Goal: Task Accomplishment & Management: Complete application form

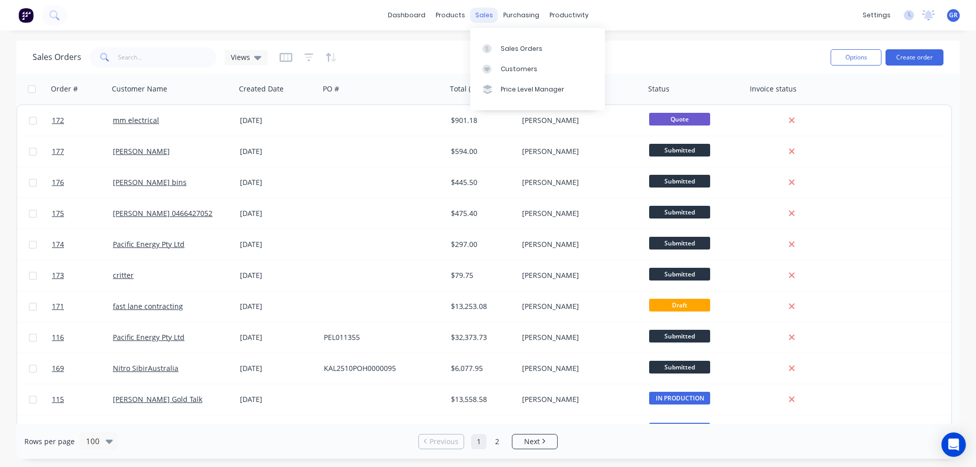
click at [478, 18] on div "sales" at bounding box center [484, 15] width 28 height 15
click at [497, 53] on div at bounding box center [489, 48] width 15 height 9
click at [893, 55] on button "Create order" at bounding box center [915, 57] width 58 height 16
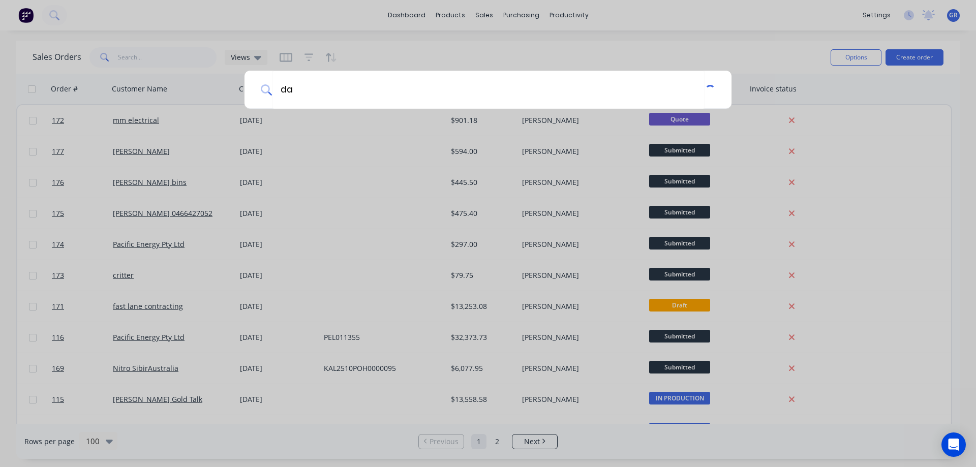
type input "d"
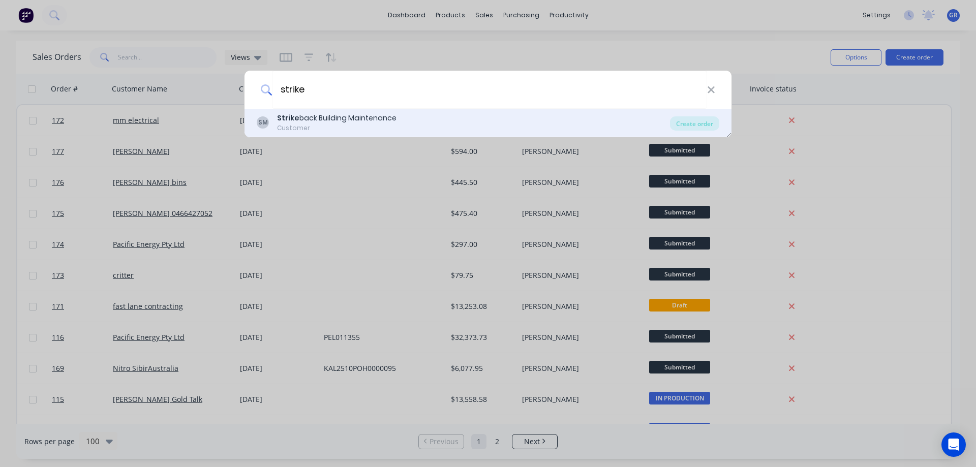
type input "strike"
click at [336, 120] on div "Strike back Building Maintenance" at bounding box center [336, 118] width 119 height 11
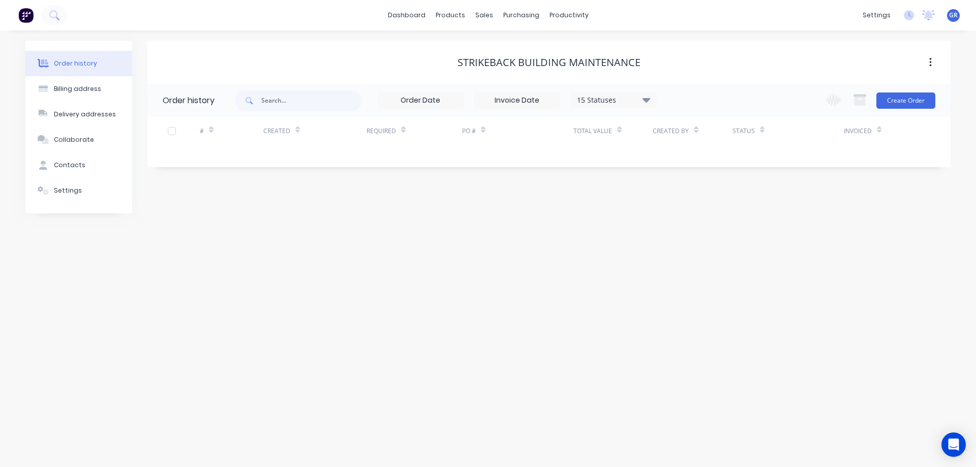
click at [895, 91] on div "Change order status Submitted Waiting on Supplier IN PRODUCTION READY FOR COLLE…" at bounding box center [877, 100] width 116 height 33
click at [892, 104] on button "Create Order" at bounding box center [905, 101] width 59 height 16
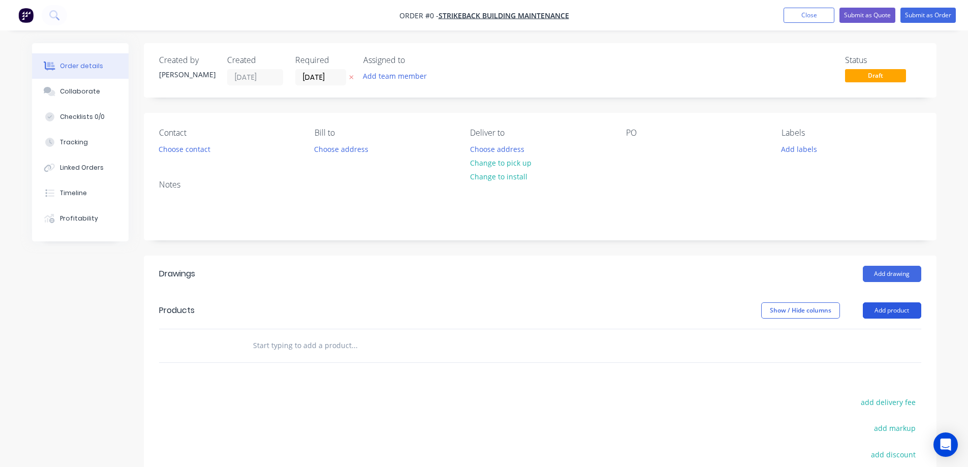
click at [888, 304] on button "Add product" at bounding box center [892, 310] width 58 height 16
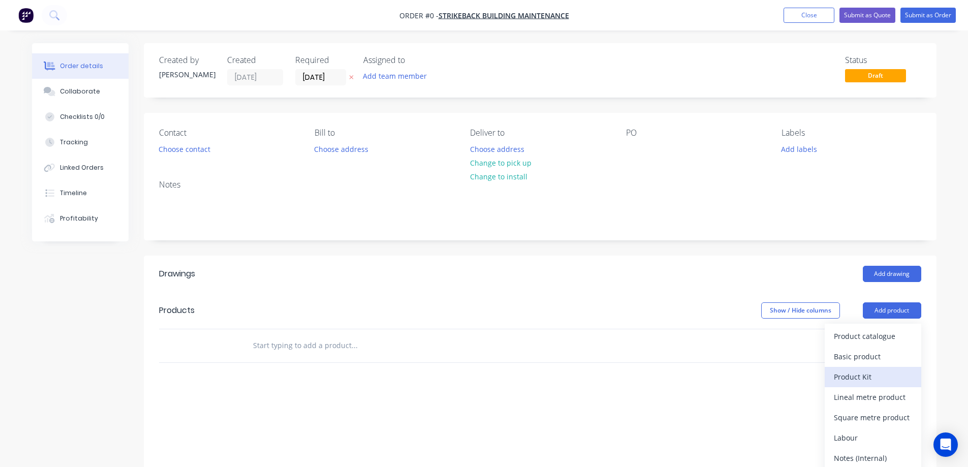
click at [869, 375] on div "Product Kit" at bounding box center [873, 377] width 78 height 15
drag, startPoint x: 720, startPoint y: 400, endPoint x: 642, endPoint y: 374, distance: 82.9
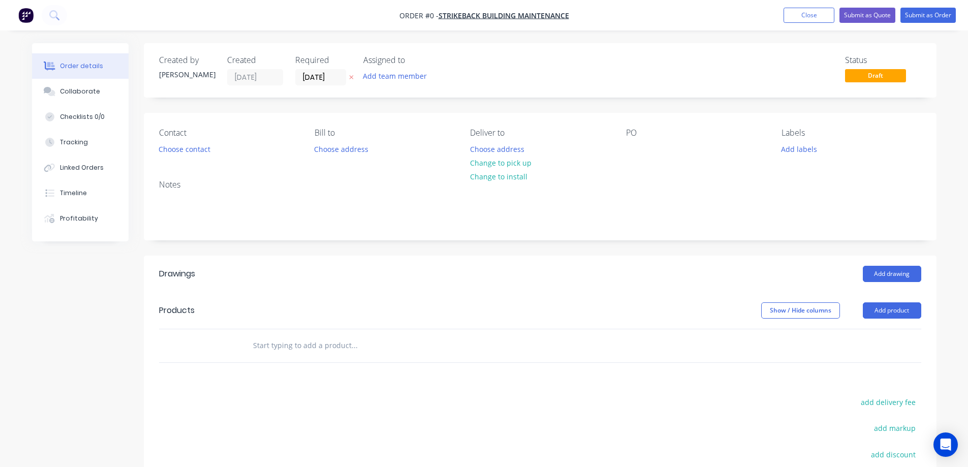
click at [275, 346] on input "text" at bounding box center [354, 346] width 203 height 20
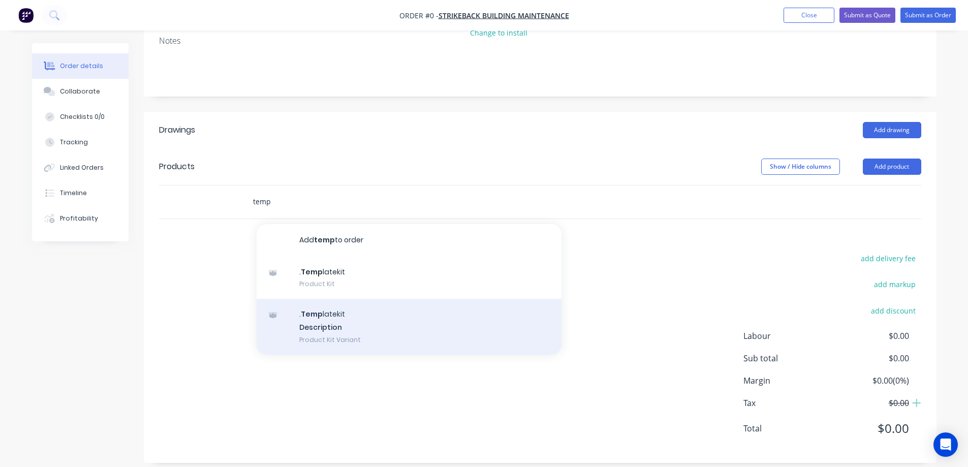
scroll to position [155, 0]
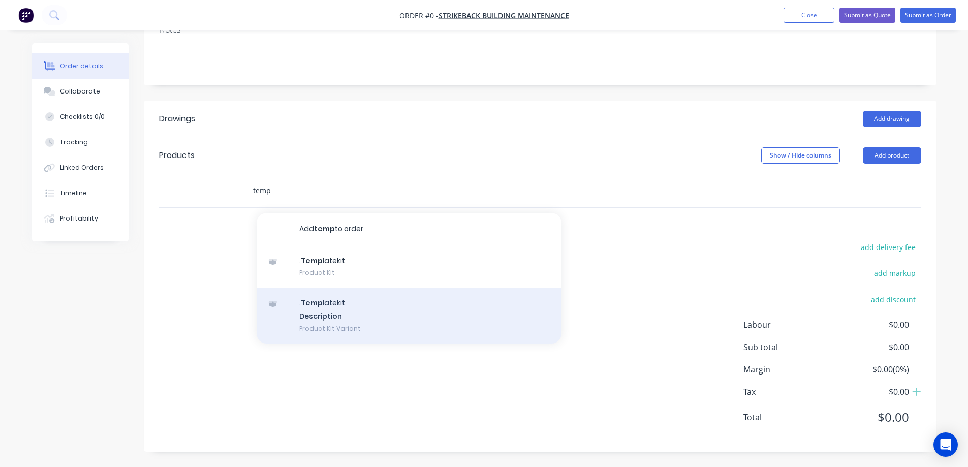
type input "temp"
click at [332, 309] on div ". Temp latekit Description Product Kit Variant" at bounding box center [409, 316] width 305 height 56
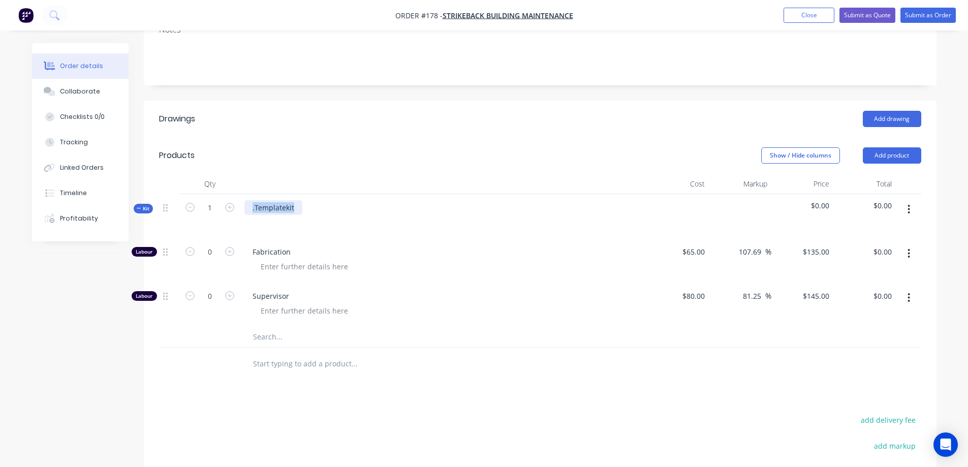
drag, startPoint x: 293, startPoint y: 208, endPoint x: 154, endPoint y: 206, distance: 139.8
click at [154, 206] on div "Qty Cost Markup Price Total Kit 1 .Templatekit $0.00 $0.00 Labour 0 Fabrication…" at bounding box center [540, 277] width 793 height 207
click at [232, 251] on icon "button" at bounding box center [229, 251] width 9 height 9
type input "1"
type input "$135.00"
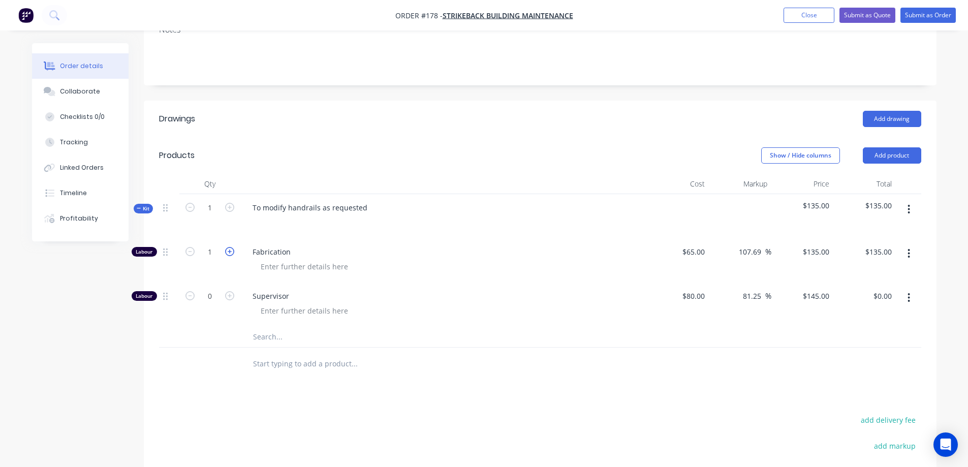
click at [232, 251] on icon "button" at bounding box center [229, 251] width 9 height 9
type input "2"
type input "$270.00"
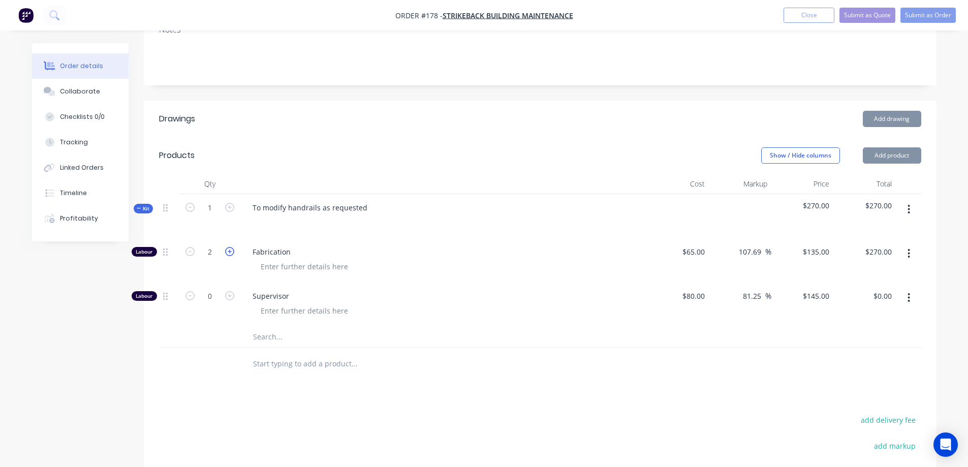
click at [232, 251] on icon "button" at bounding box center [229, 251] width 9 height 9
type input "3"
type input "$405.00"
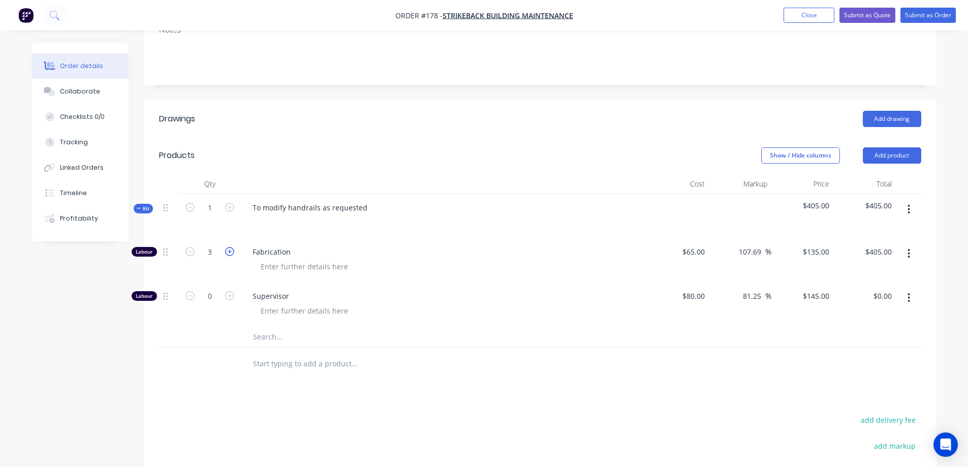
click at [232, 251] on icon "button" at bounding box center [229, 251] width 9 height 9
type input "4"
type input "$540.00"
click at [232, 251] on icon "button" at bounding box center [229, 251] width 9 height 9
type input "5"
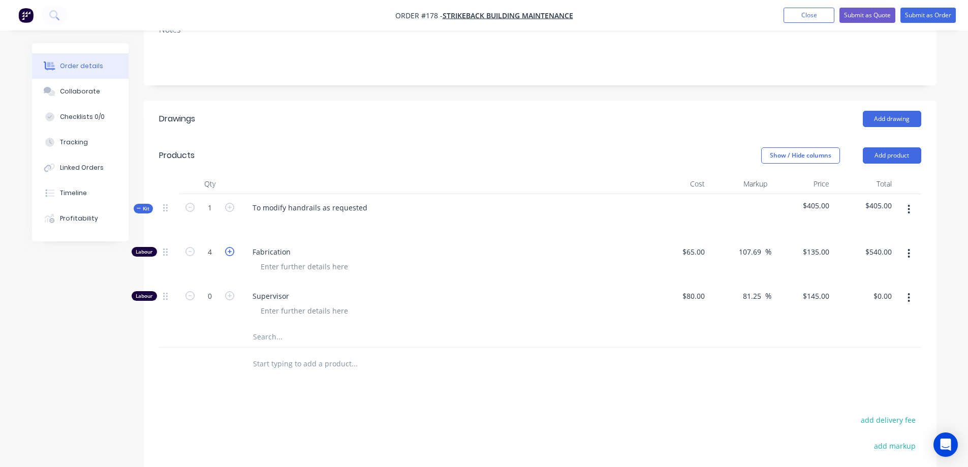
type input "$675.00"
click at [526, 383] on div "Drawings Add drawing Products Show / Hide columns Add product Qty Cost Markup P…" at bounding box center [540, 363] width 793 height 524
click at [524, 136] on header "Drawings Add drawing" at bounding box center [540, 119] width 793 height 37
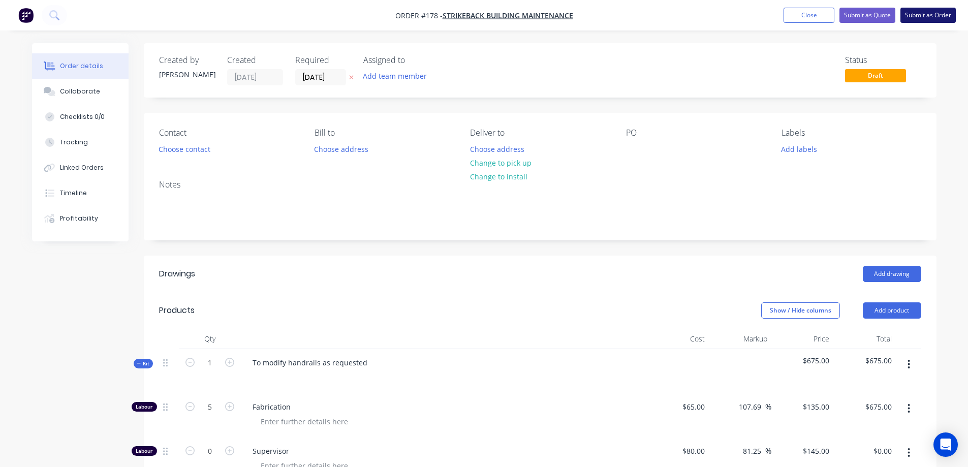
click at [940, 14] on button "Submit as Order" at bounding box center [928, 15] width 55 height 15
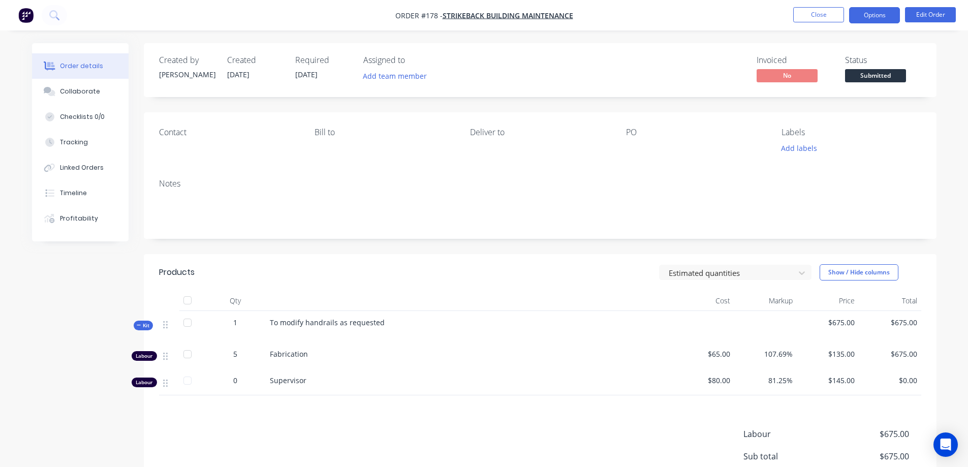
click at [875, 16] on button "Options" at bounding box center [874, 15] width 51 height 16
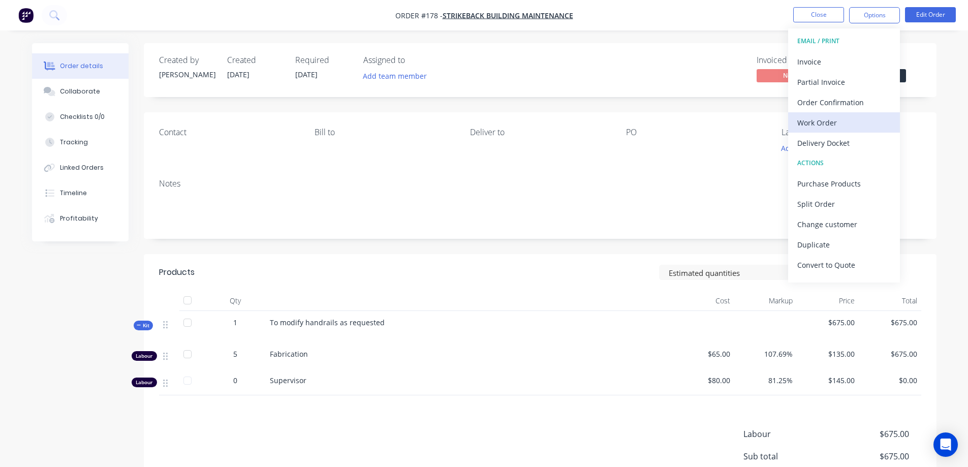
click at [832, 119] on div "Work Order" at bounding box center [845, 122] width 94 height 15
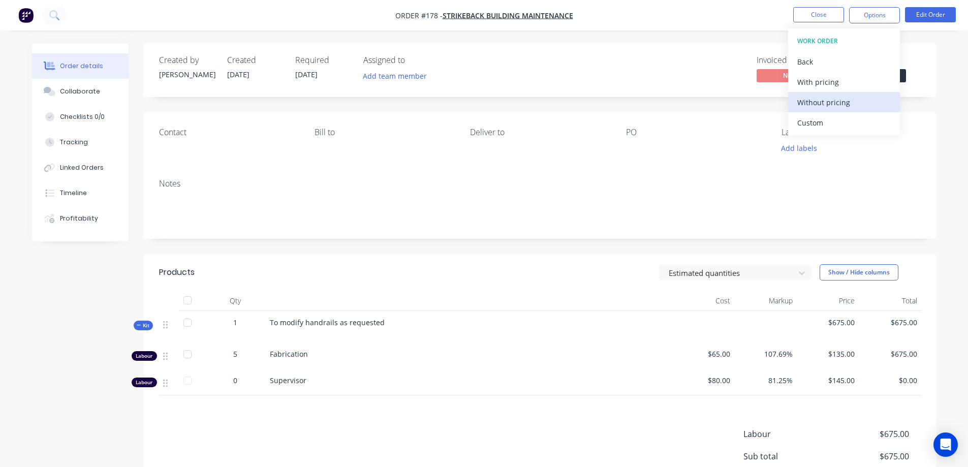
click at [846, 105] on div "Without pricing" at bounding box center [845, 102] width 94 height 15
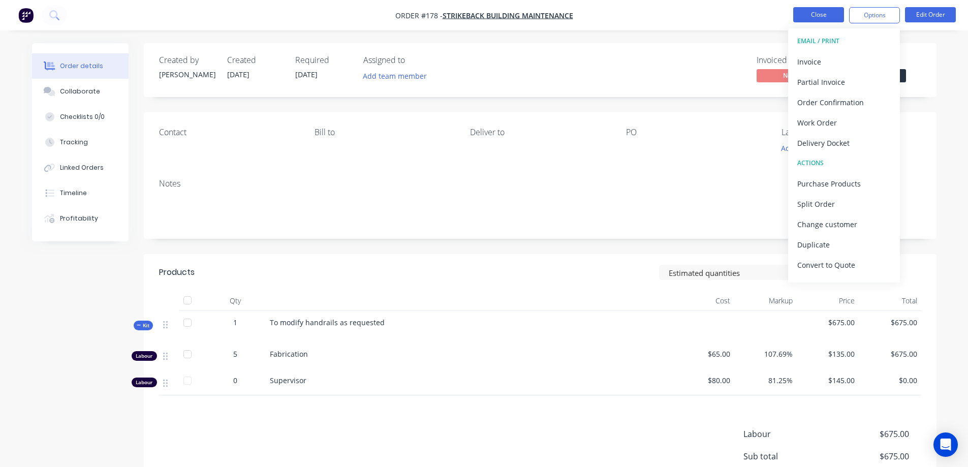
click at [834, 14] on button "Close" at bounding box center [819, 14] width 51 height 15
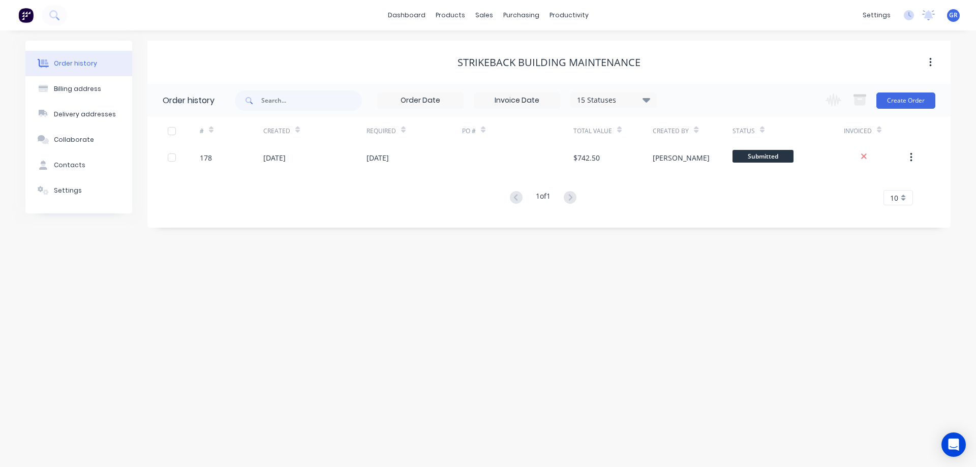
click at [676, 58] on div "Strikeback Building Maintenance" at bounding box center [548, 62] width 803 height 12
click at [701, 38] on div "Order history Billing address Delivery addresses Collaborate Contacts Settings …" at bounding box center [488, 249] width 976 height 437
